Goal: Information Seeking & Learning: Learn about a topic

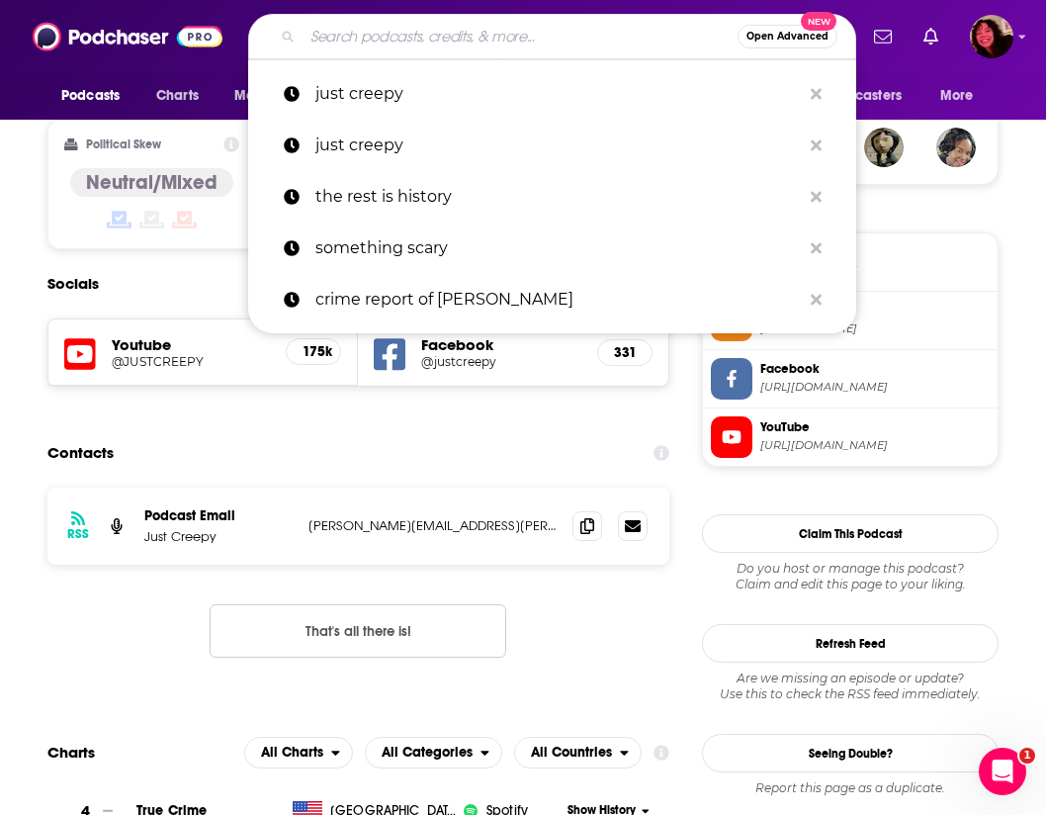
click at [463, 43] on input "Search podcasts, credits, & more..." at bounding box center [520, 37] width 435 height 32
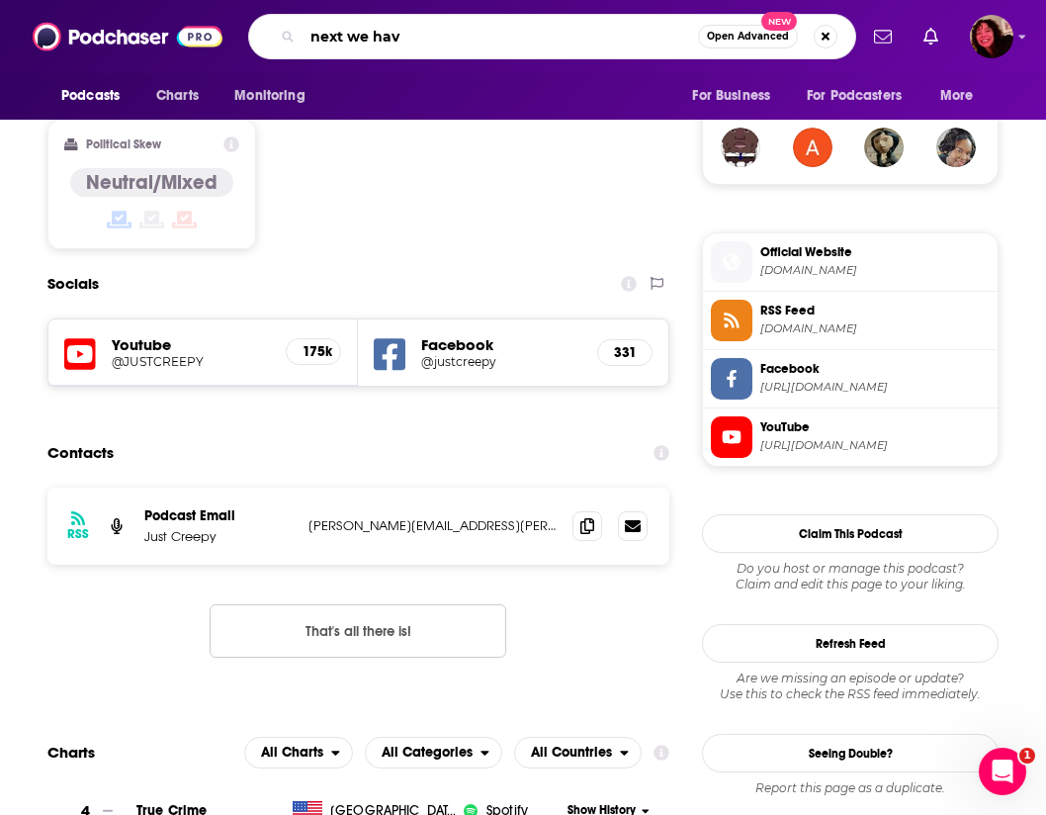
type input "next we have"
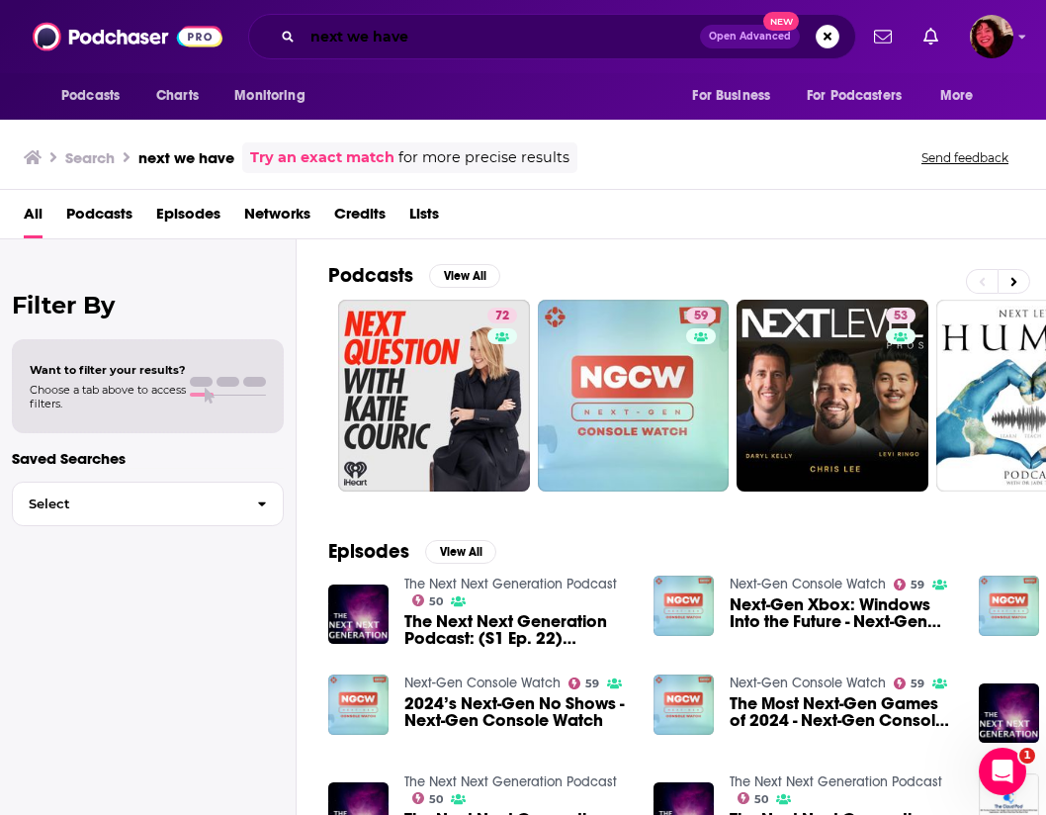
click at [442, 41] on input "next we have" at bounding box center [501, 37] width 397 height 32
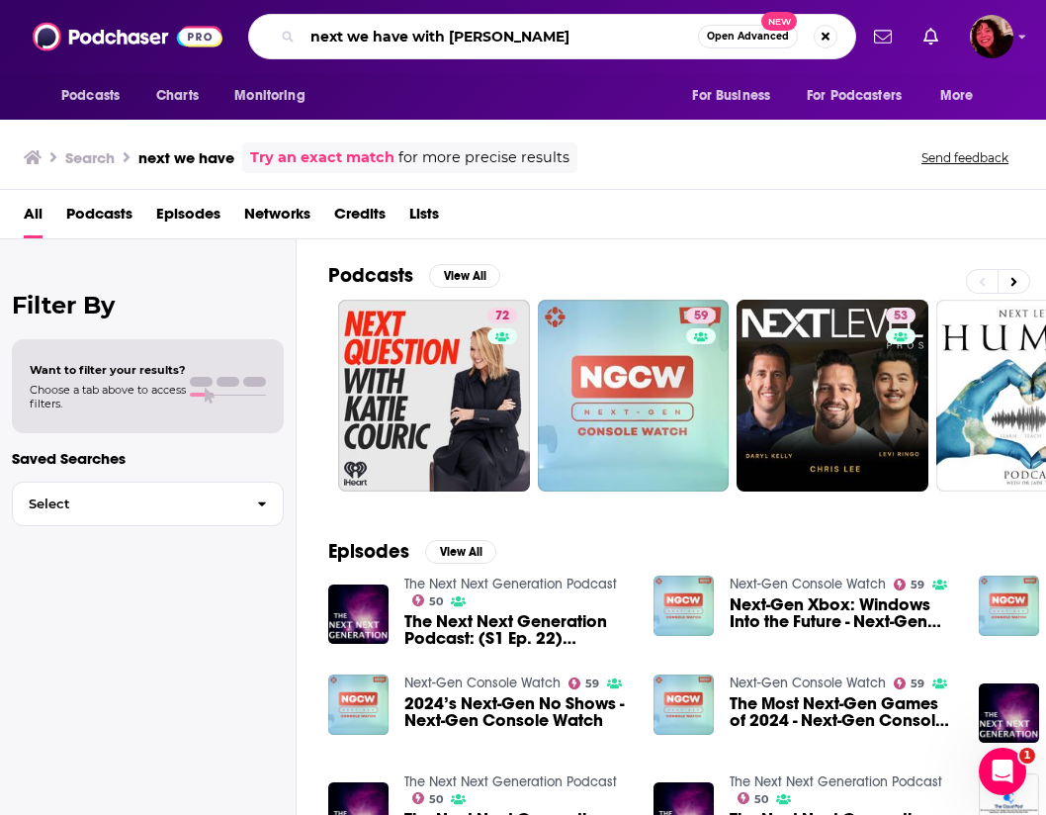
type input "next we have with [PERSON_NAME]"
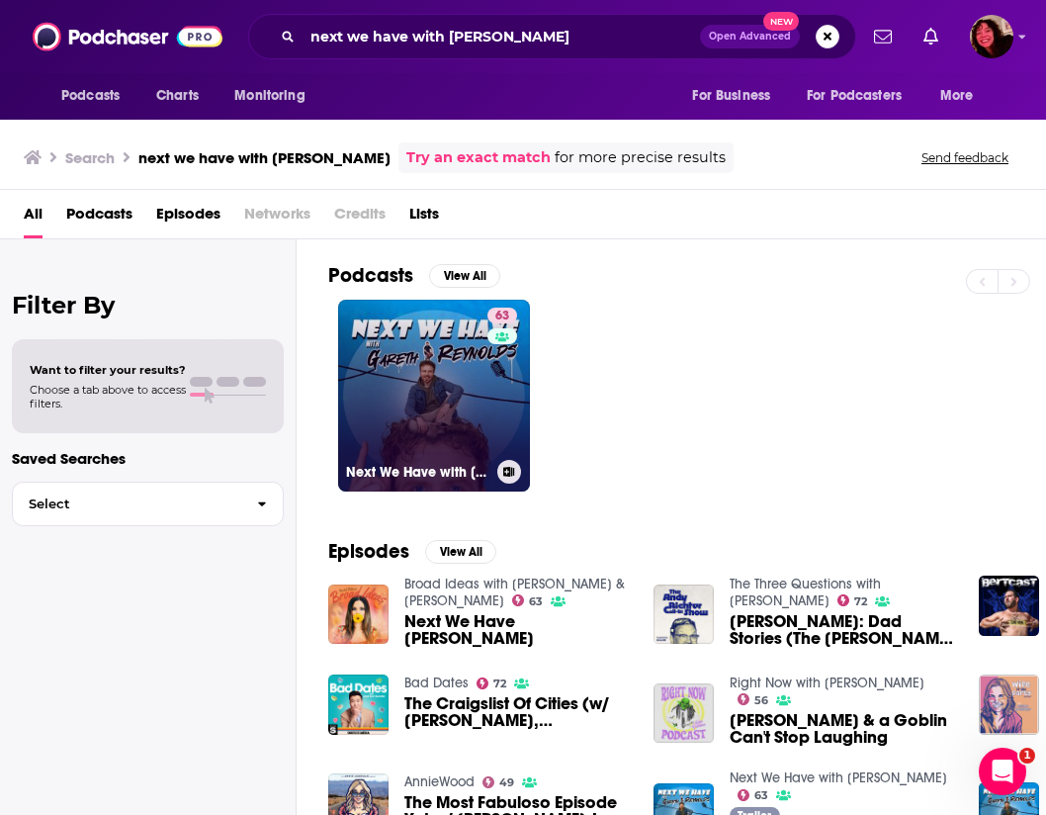
click at [436, 449] on link "63 Next We Have with [PERSON_NAME]" at bounding box center [434, 396] width 192 height 192
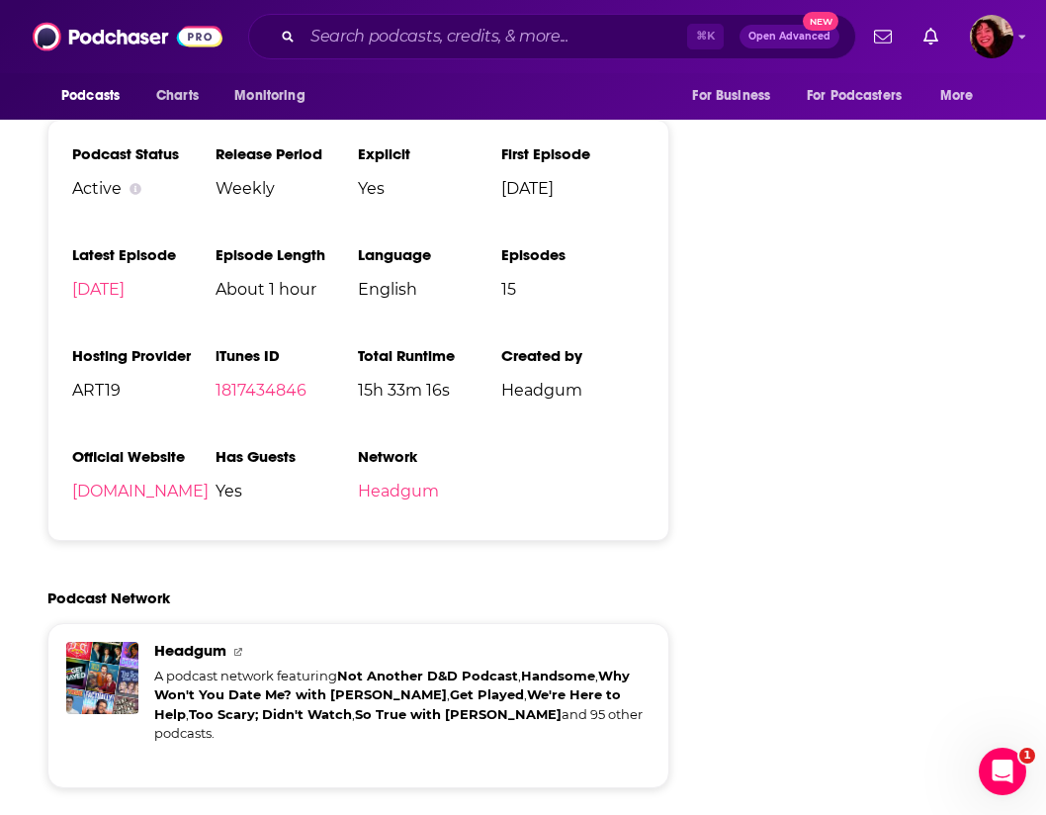
scroll to position [2142, 0]
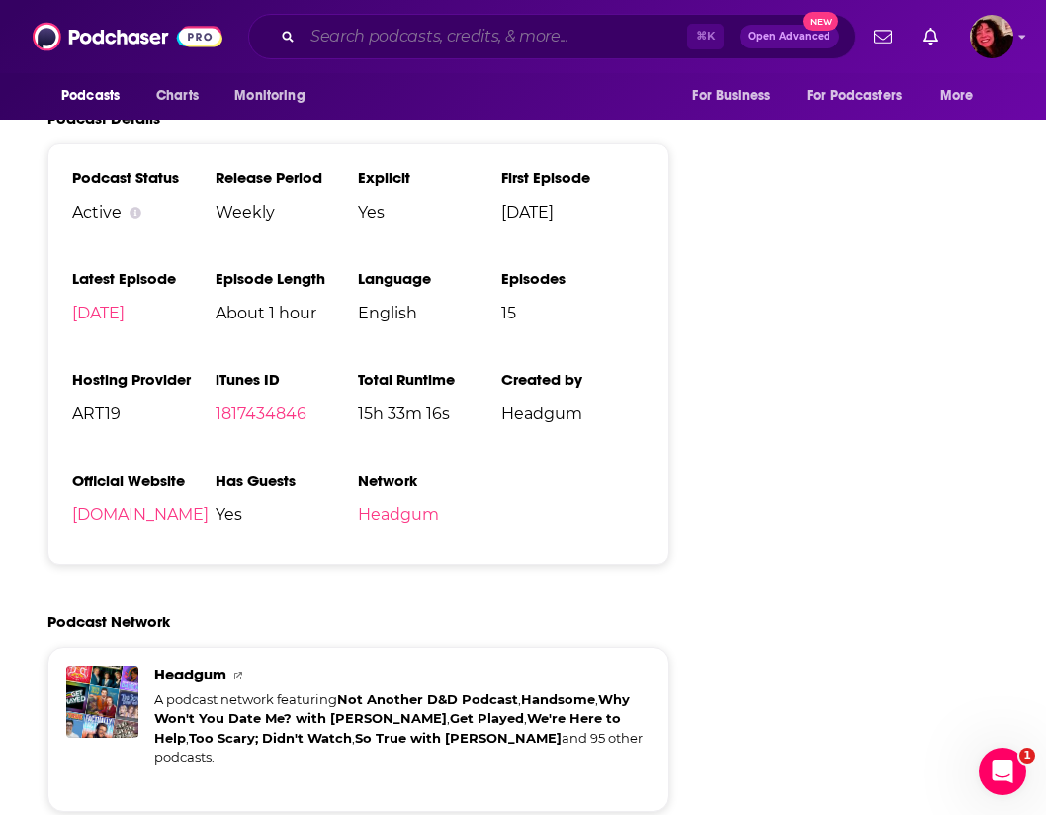
click at [520, 43] on input "Search podcasts, credits, & more..." at bounding box center [495, 37] width 385 height 32
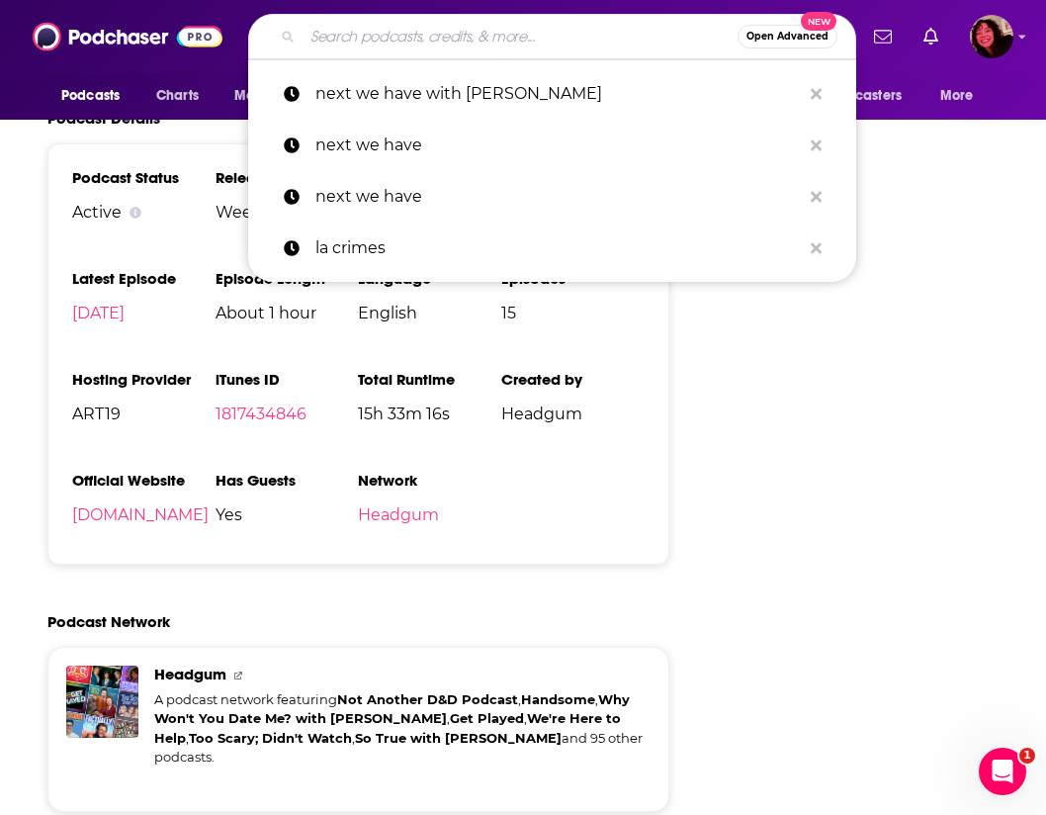
paste input "Enemies with [PERSON_NAME]"
type input "Enemies with [PERSON_NAME]"
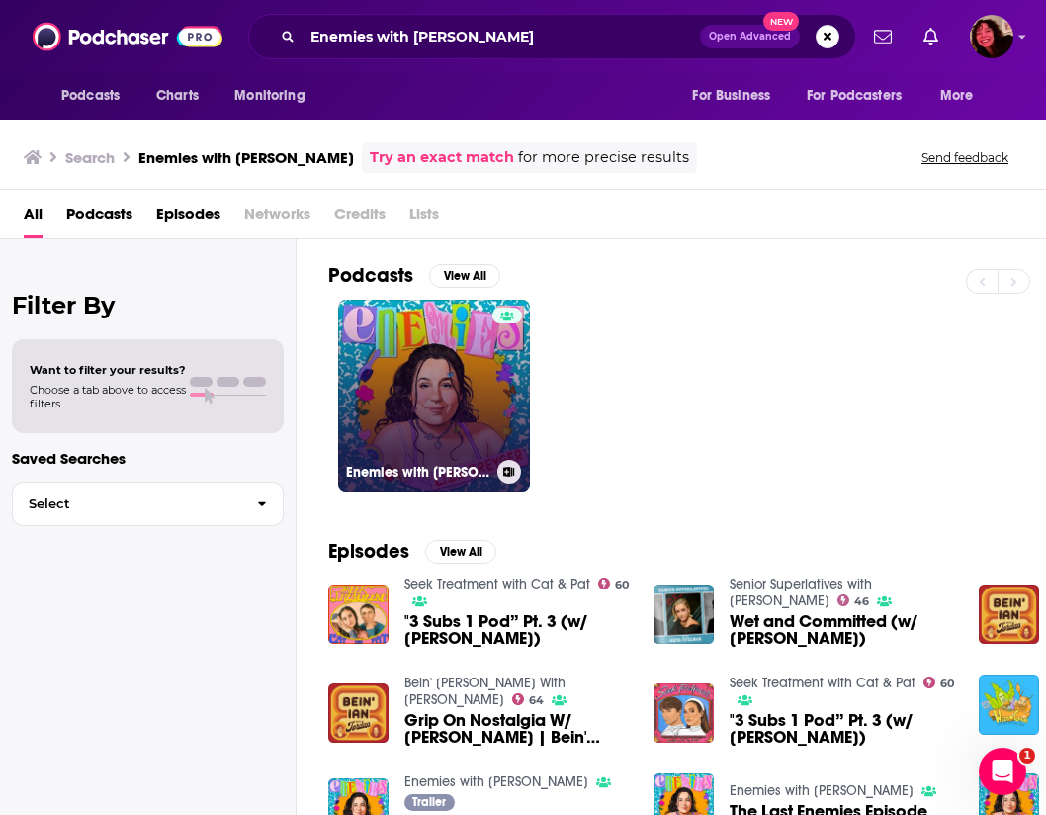
click at [462, 391] on link "Enemies with [PERSON_NAME]" at bounding box center [434, 396] width 192 height 192
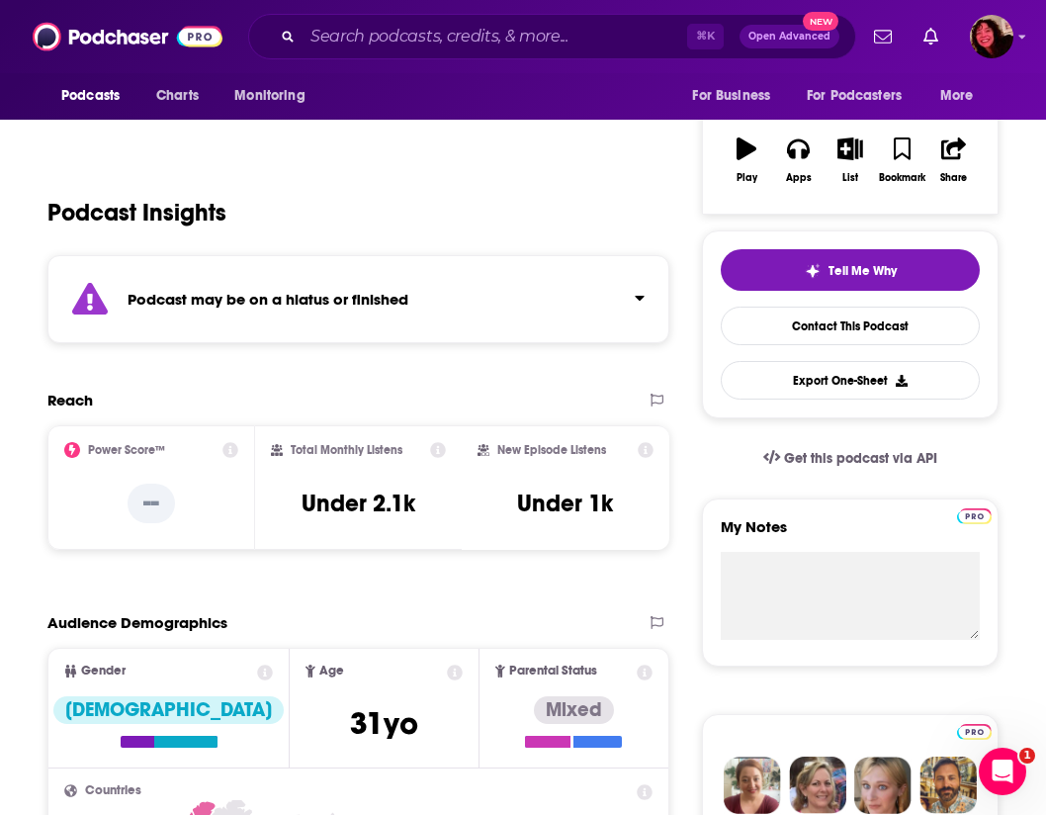
scroll to position [311, 0]
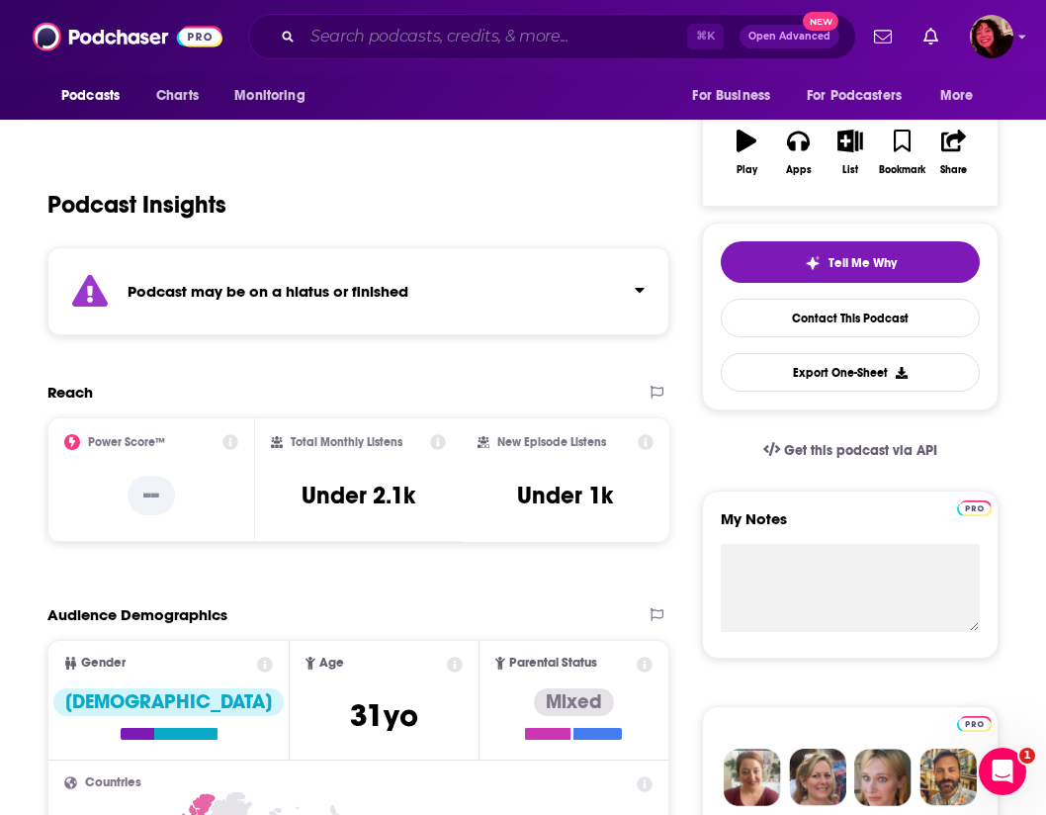
click at [471, 32] on input "Search podcasts, credits, & more..." at bounding box center [495, 37] width 385 height 32
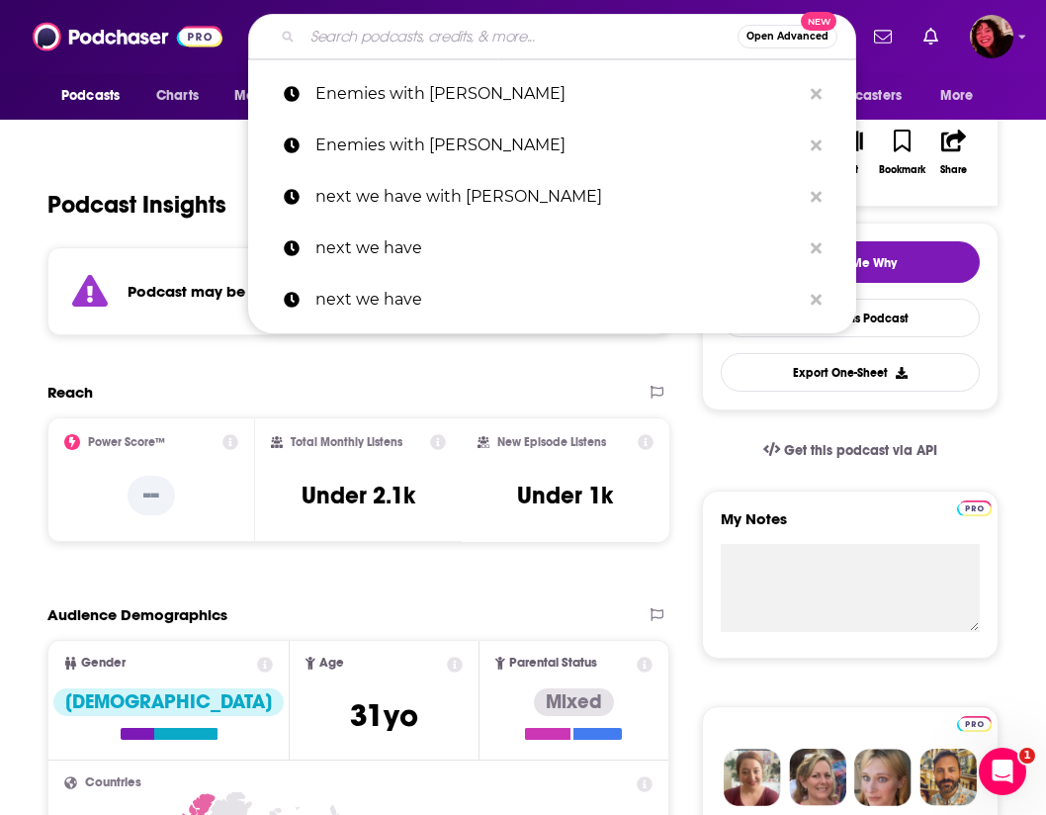
paste input "Here To Make Friends"
type input "Here To Make Friends"
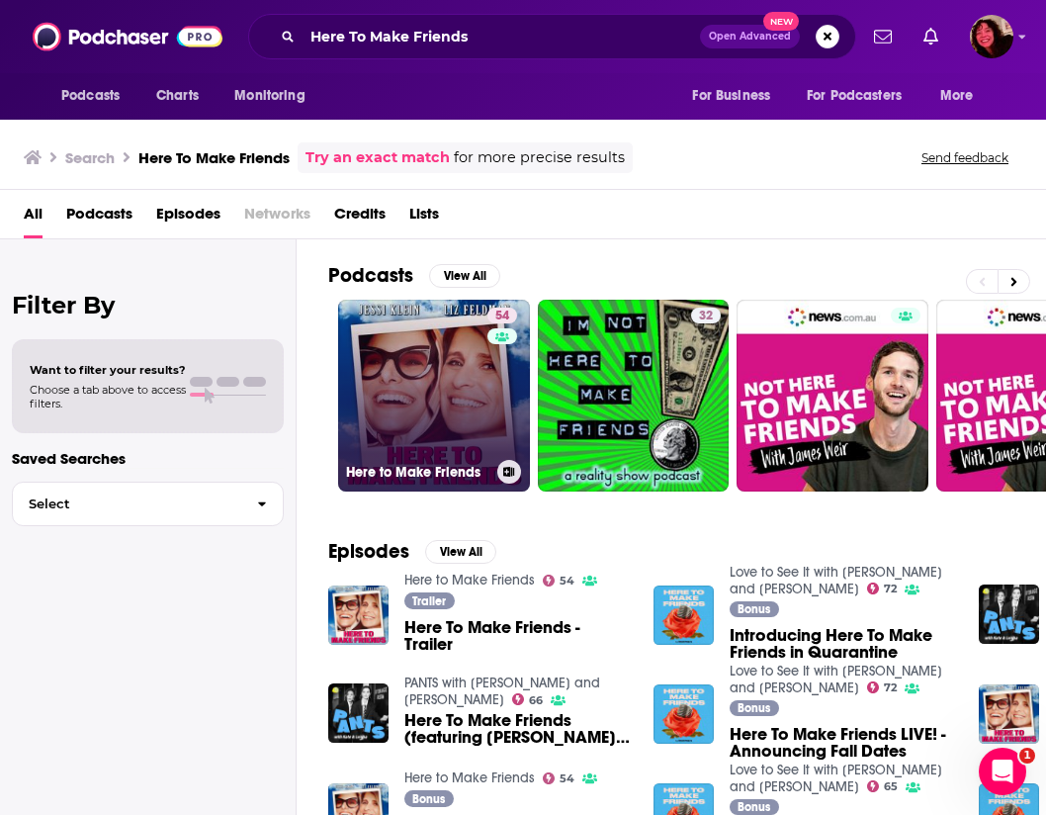
click at [453, 380] on link "54 Here to Make Friends" at bounding box center [434, 396] width 192 height 192
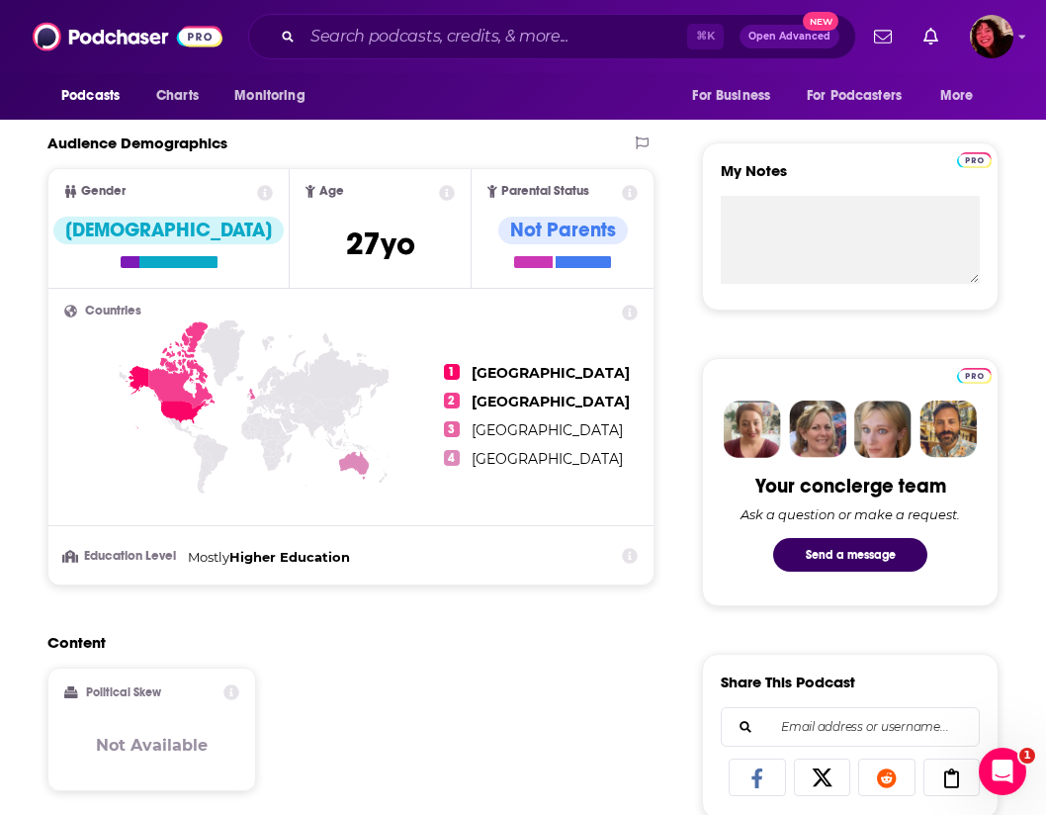
scroll to position [682, 0]
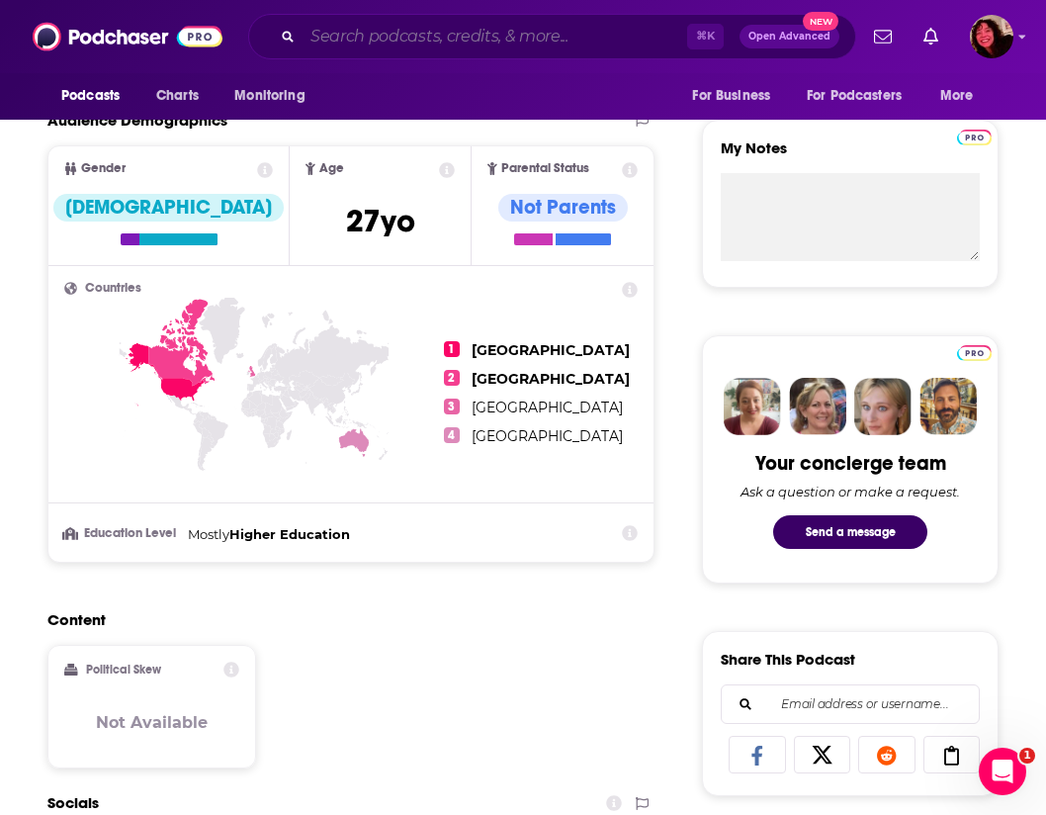
click at [445, 35] on input "Search podcasts, credits, & more..." at bounding box center [495, 37] width 385 height 32
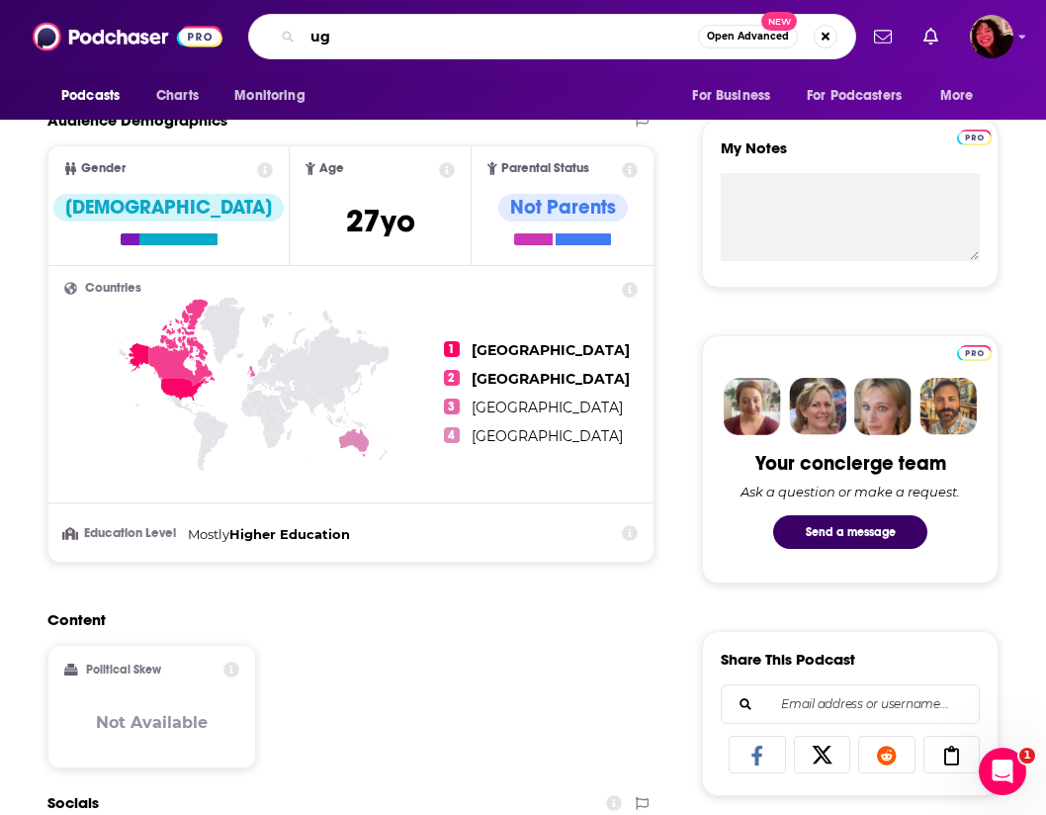
type input "u"
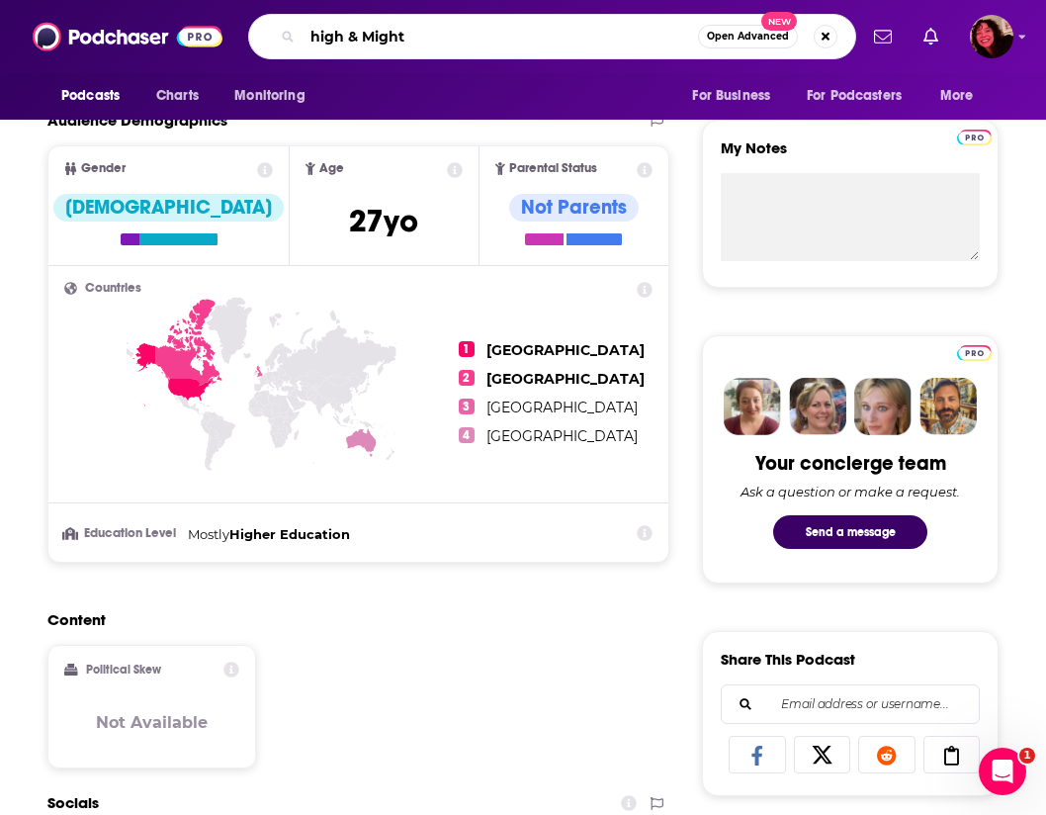
type input "high & Mighty"
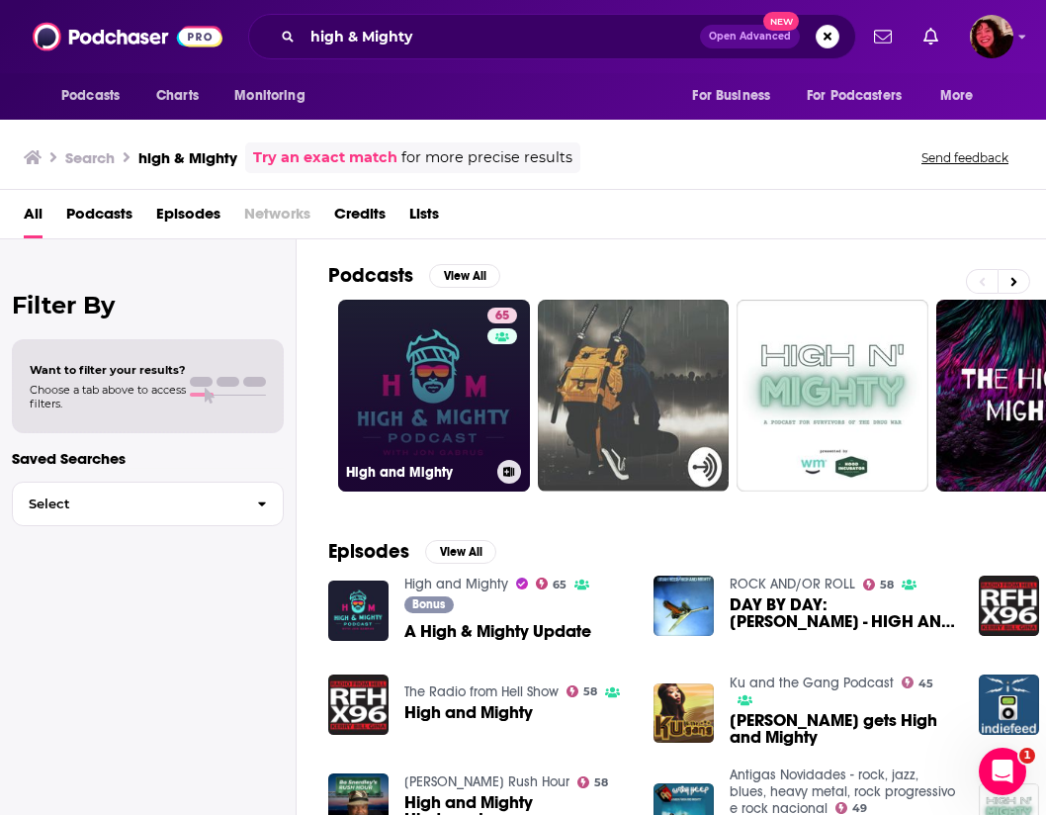
click at [445, 398] on link "65 High and Mighty" at bounding box center [434, 396] width 192 height 192
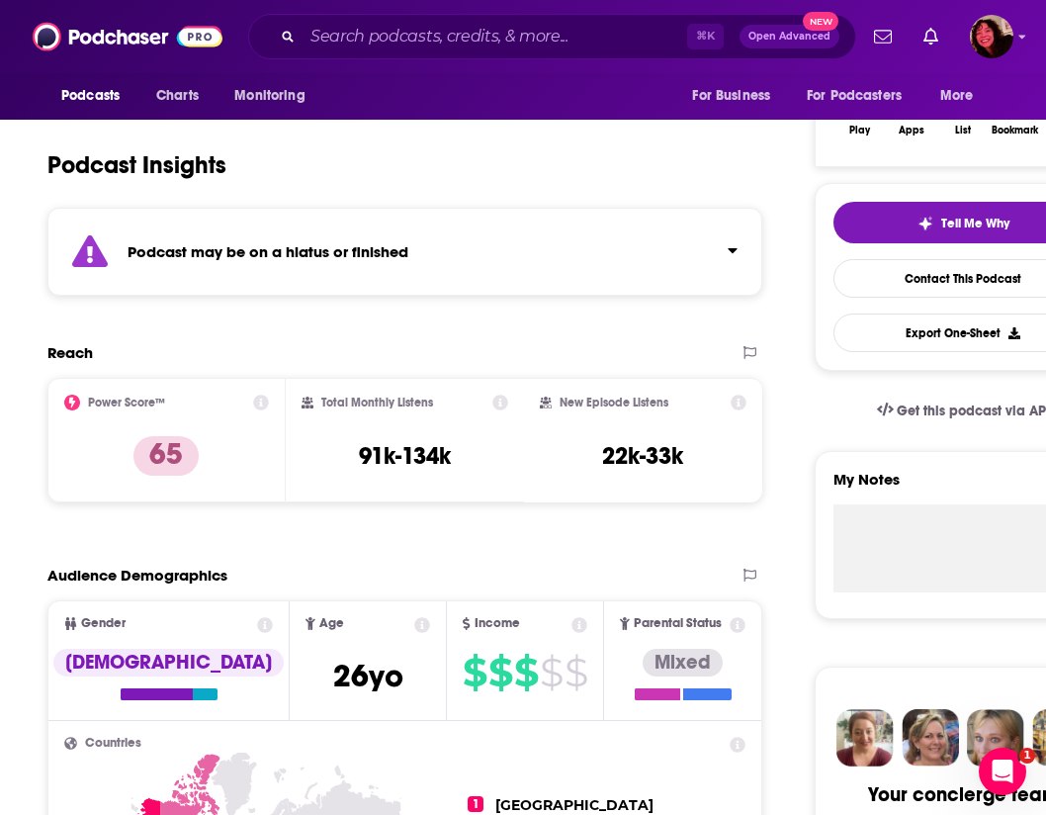
scroll to position [371, 0]
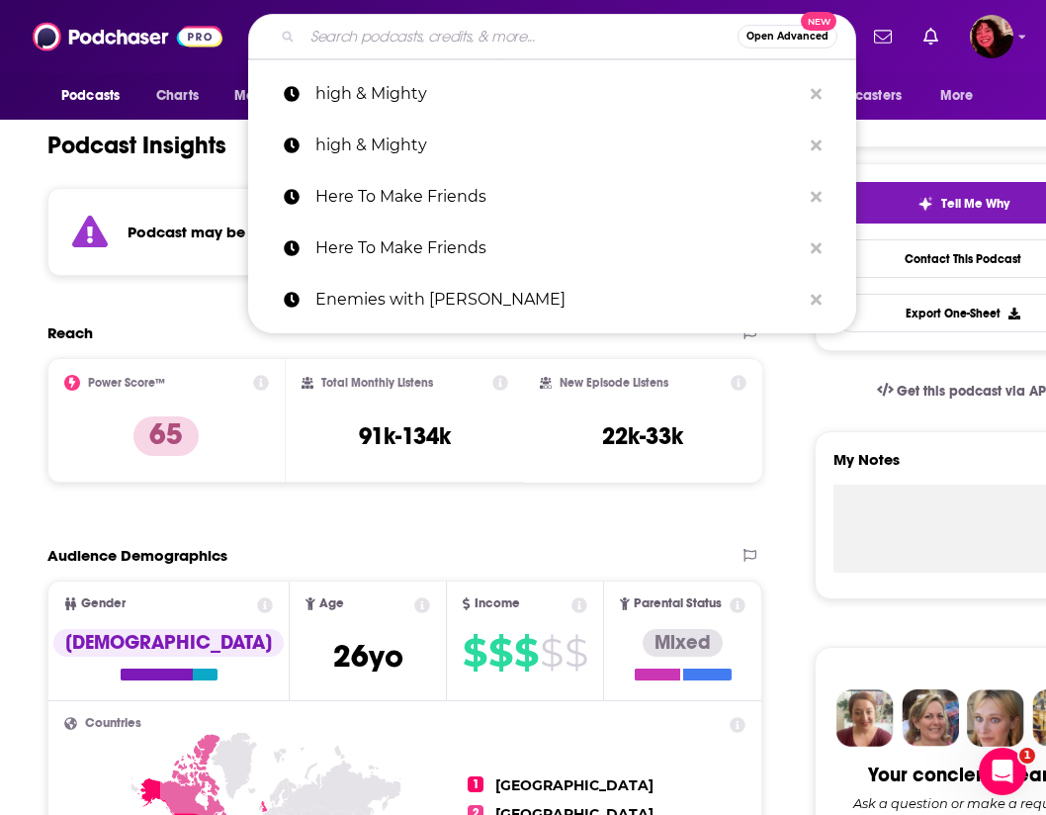
click at [586, 45] on input "Search podcasts, credits, & more..." at bounding box center [520, 37] width 435 height 32
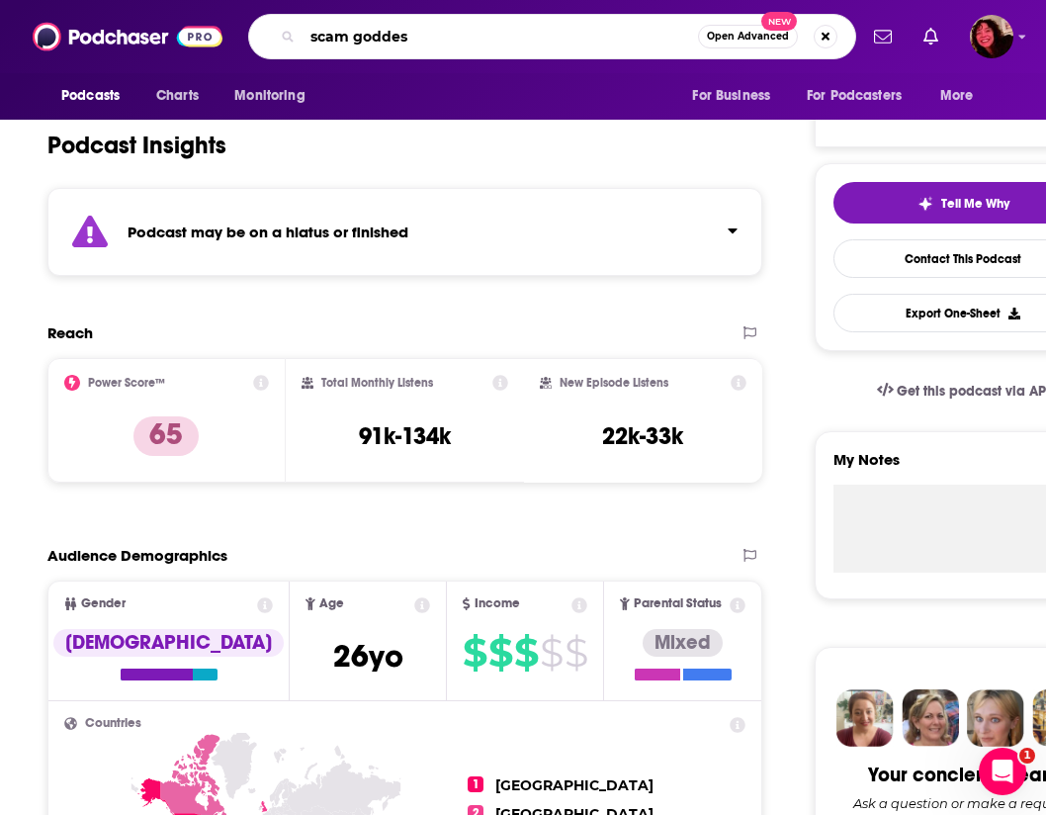
type input "scam goddess"
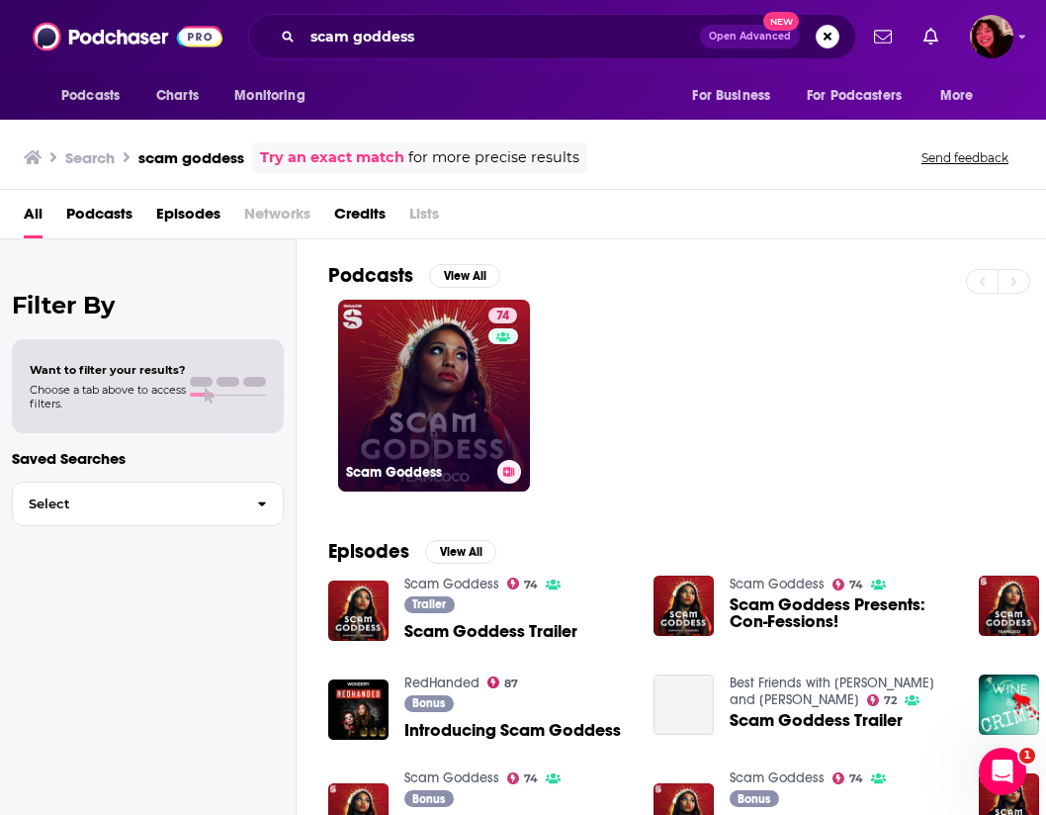
click at [424, 397] on link "74 Scam [DEMOGRAPHIC_DATA]" at bounding box center [434, 396] width 192 height 192
